Goal: Task Accomplishment & Management: Complete application form

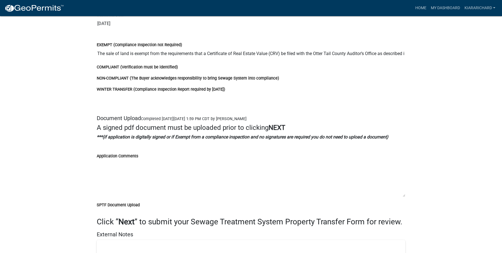
scroll to position [1147, 0]
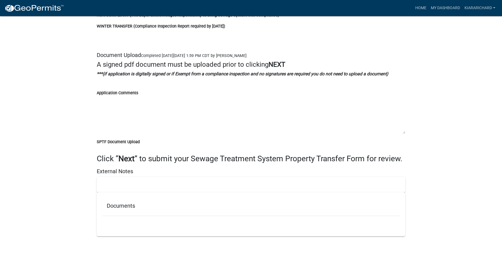
click at [127, 139] on div "SPTF Document Upload" at bounding box center [251, 141] width 309 height 7
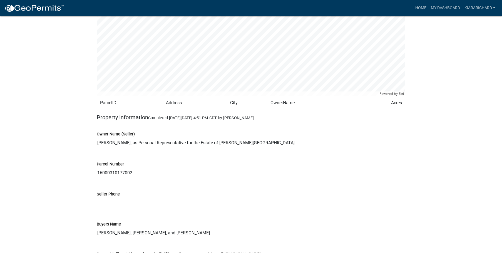
scroll to position [508, 0]
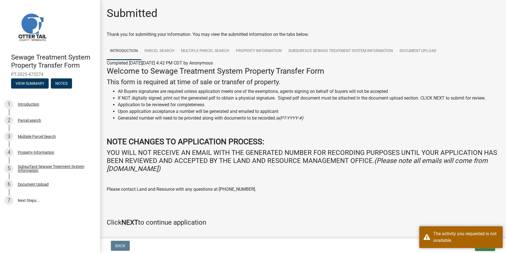
scroll to position [23, 0]
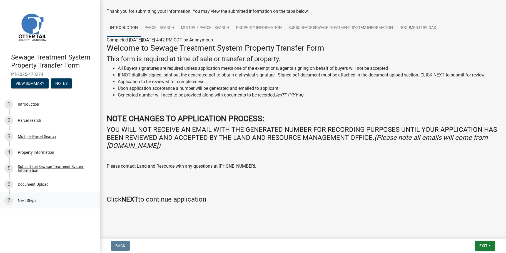
click at [51, 200] on link "7 Next Steps..." at bounding box center [50, 200] width 100 height 16
click at [259, 28] on link "Property Information" at bounding box center [259, 28] width 53 height 18
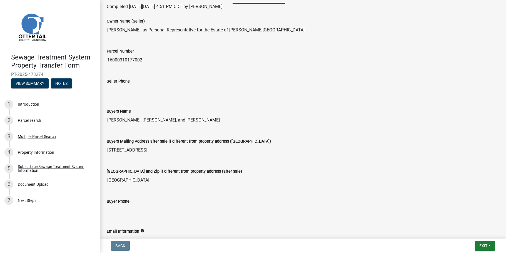
scroll to position [0, 0]
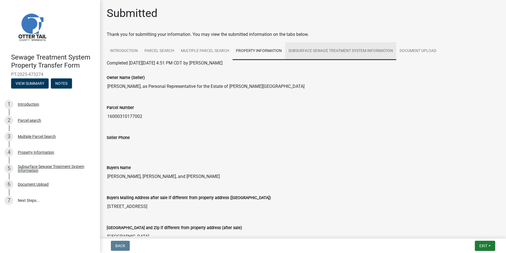
click at [308, 54] on link "Subsurface Sewage Treatment System Information" at bounding box center [340, 51] width 111 height 18
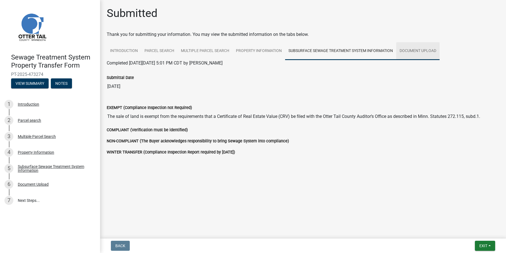
click at [421, 51] on link "Document Upload" at bounding box center [417, 51] width 43 height 18
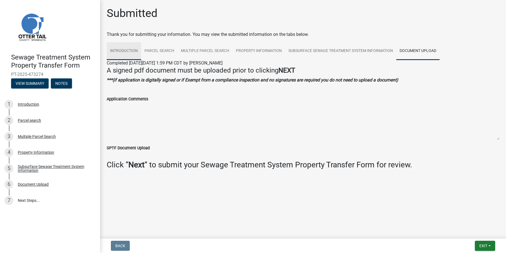
click at [129, 52] on link "Introduction" at bounding box center [124, 51] width 34 height 18
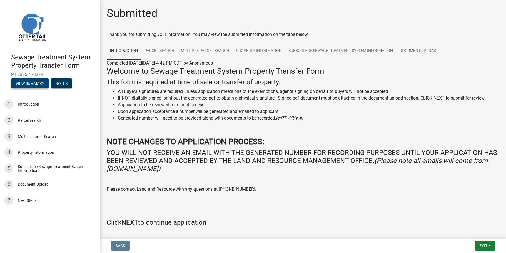
click at [22, 82] on button "View Summary" at bounding box center [30, 83] width 38 height 10
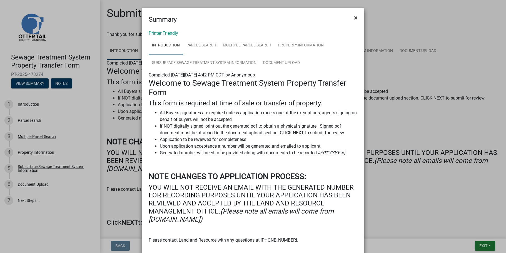
click at [354, 17] on span "×" at bounding box center [356, 18] width 4 height 8
